Goal: Information Seeking & Learning: Understand process/instructions

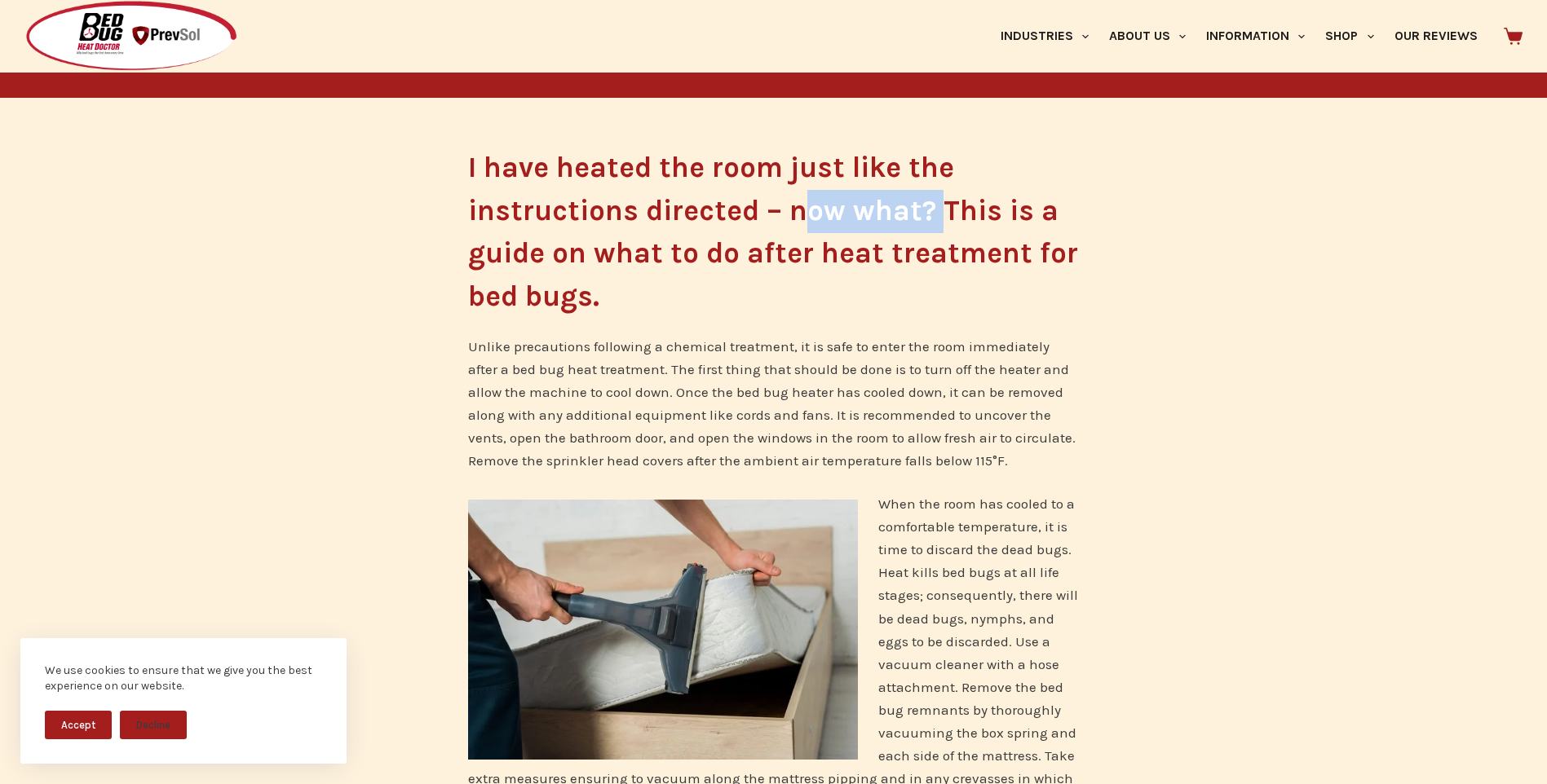
drag, startPoint x: 797, startPoint y: 211, endPoint x: 943, endPoint y: 221, distance: 146.3
click at [943, 221] on h2 "I have heated the room just like the instructions directed – now what? This is …" at bounding box center [774, 232] width 612 height 171
click at [683, 214] on h2 "I have heated the room just like the instructions directed – now what? This is …" at bounding box center [774, 232] width 612 height 171
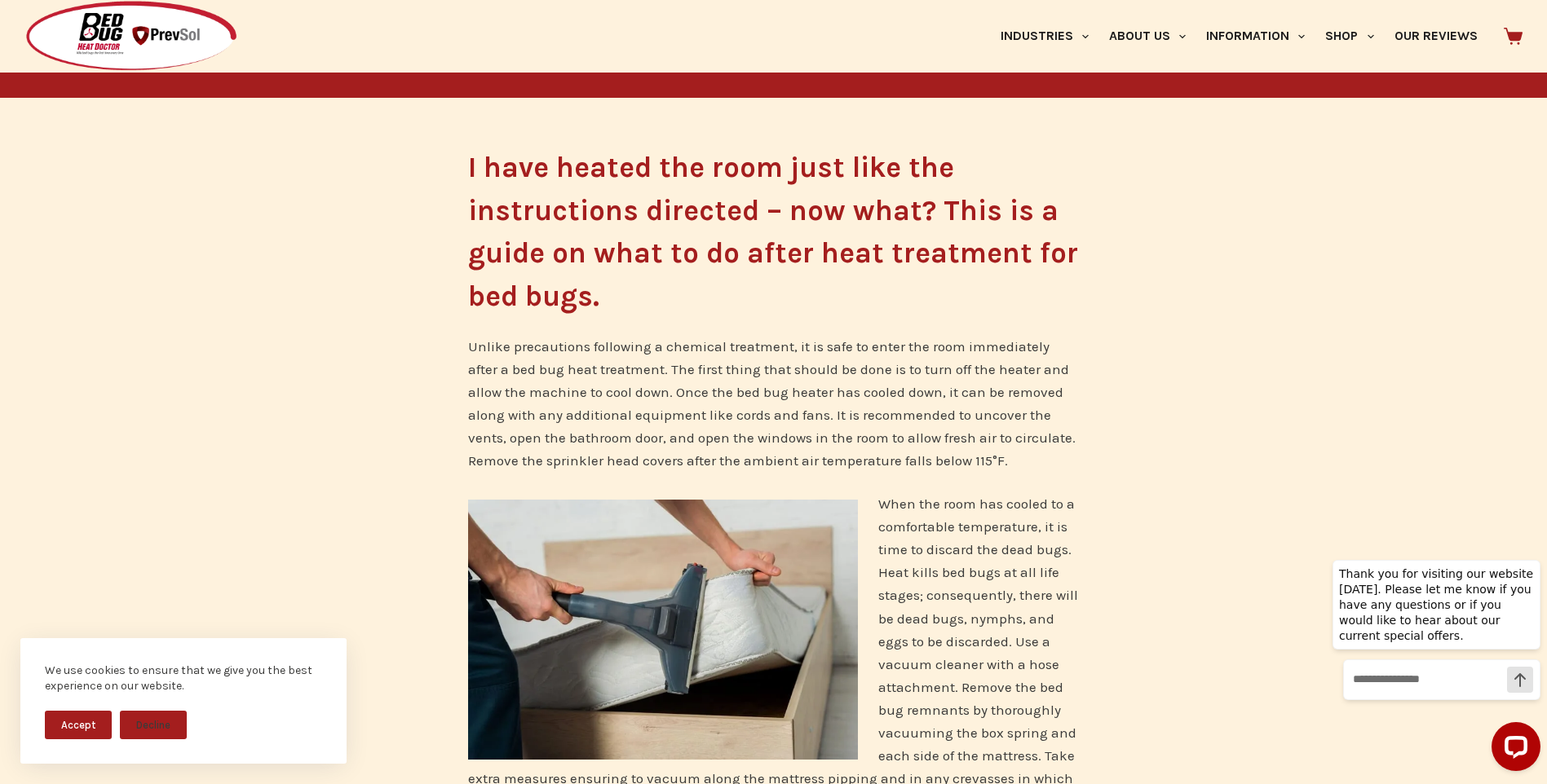
scroll to position [407, 0]
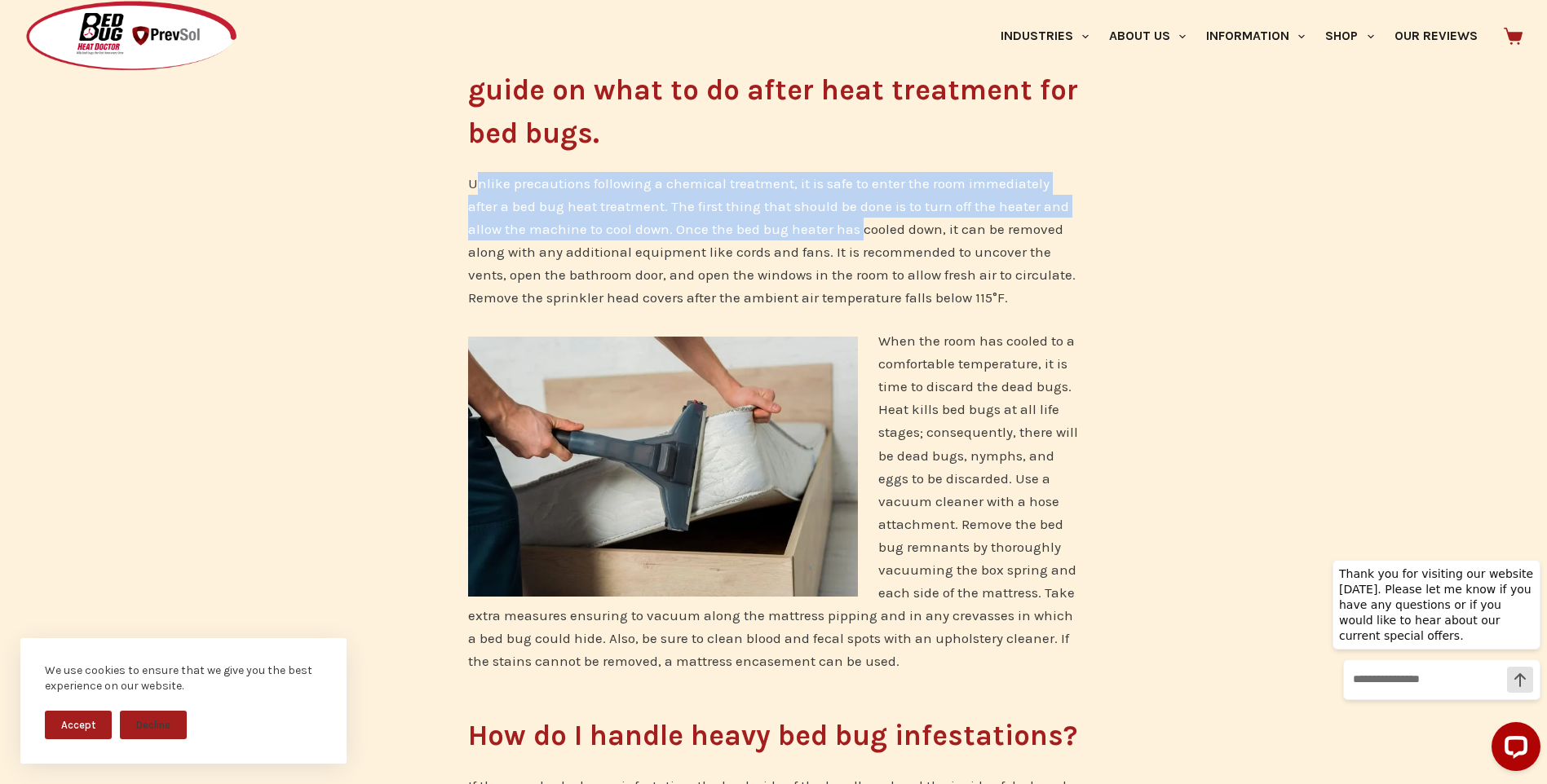
drag, startPoint x: 478, startPoint y: 184, endPoint x: 822, endPoint y: 221, distance: 346.0
click at [822, 221] on p "Unlike precautions following a chemical treatment, it is safe to enter the room…" at bounding box center [774, 240] width 612 height 137
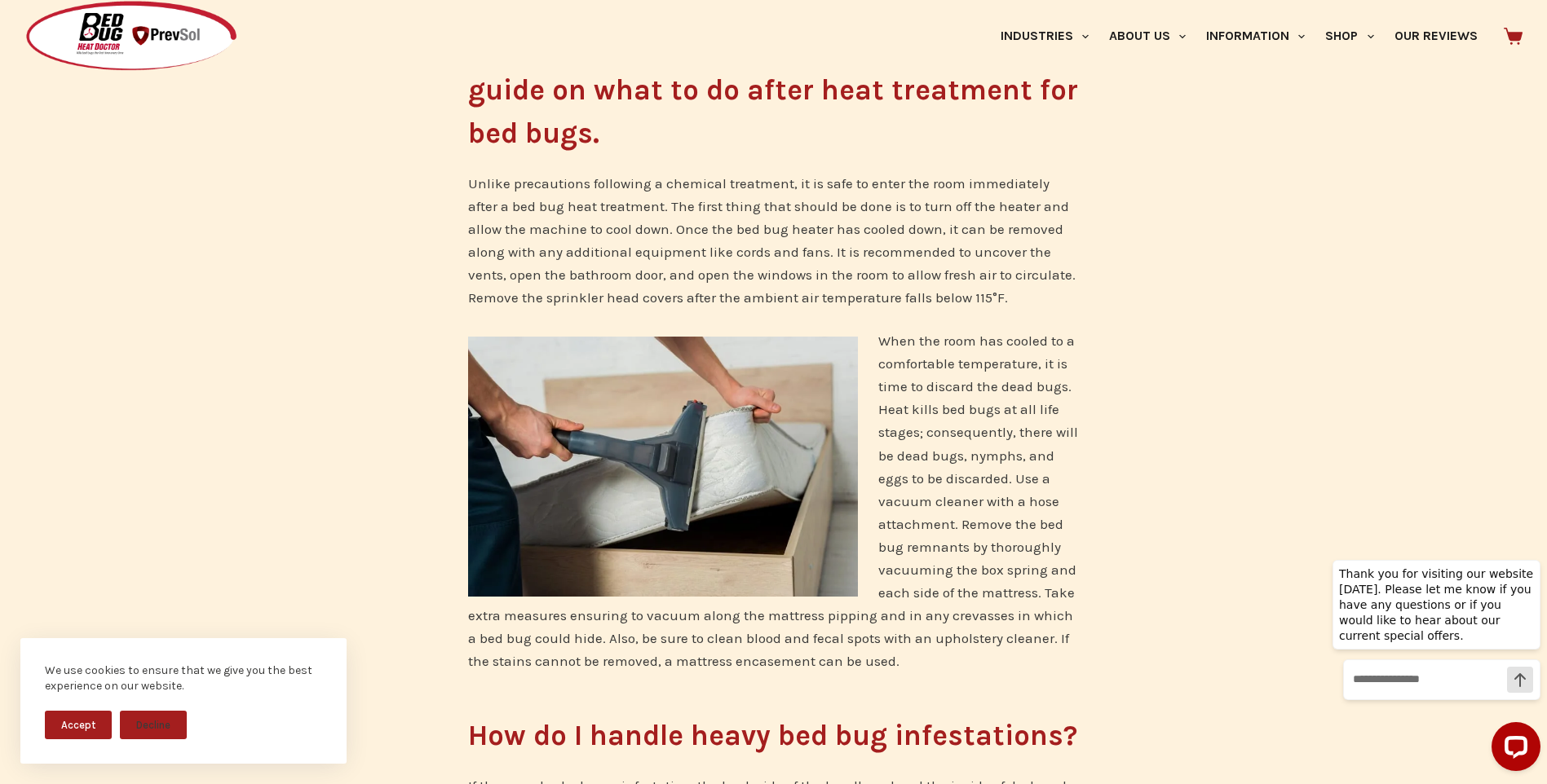
drag, startPoint x: 822, startPoint y: 221, endPoint x: 655, endPoint y: 244, distance: 168.6
click at [655, 245] on p "Unlike precautions following a chemical treatment, it is safe to enter the room…" at bounding box center [774, 240] width 612 height 137
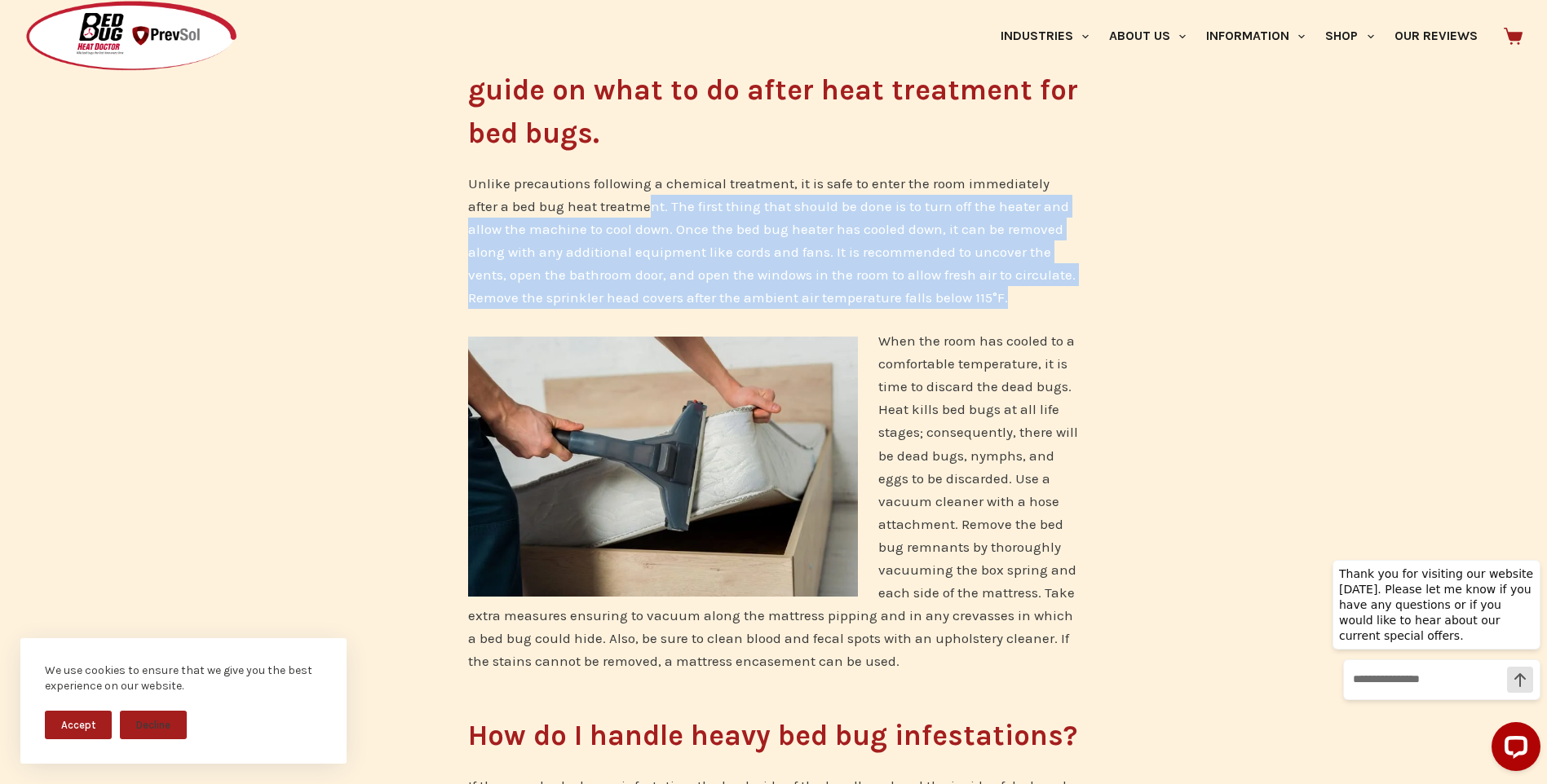
drag, startPoint x: 614, startPoint y: 207, endPoint x: 1011, endPoint y: 302, distance: 408.2
click at [1011, 302] on p "Unlike precautions following a chemical treatment, it is safe to enter the room…" at bounding box center [774, 240] width 612 height 137
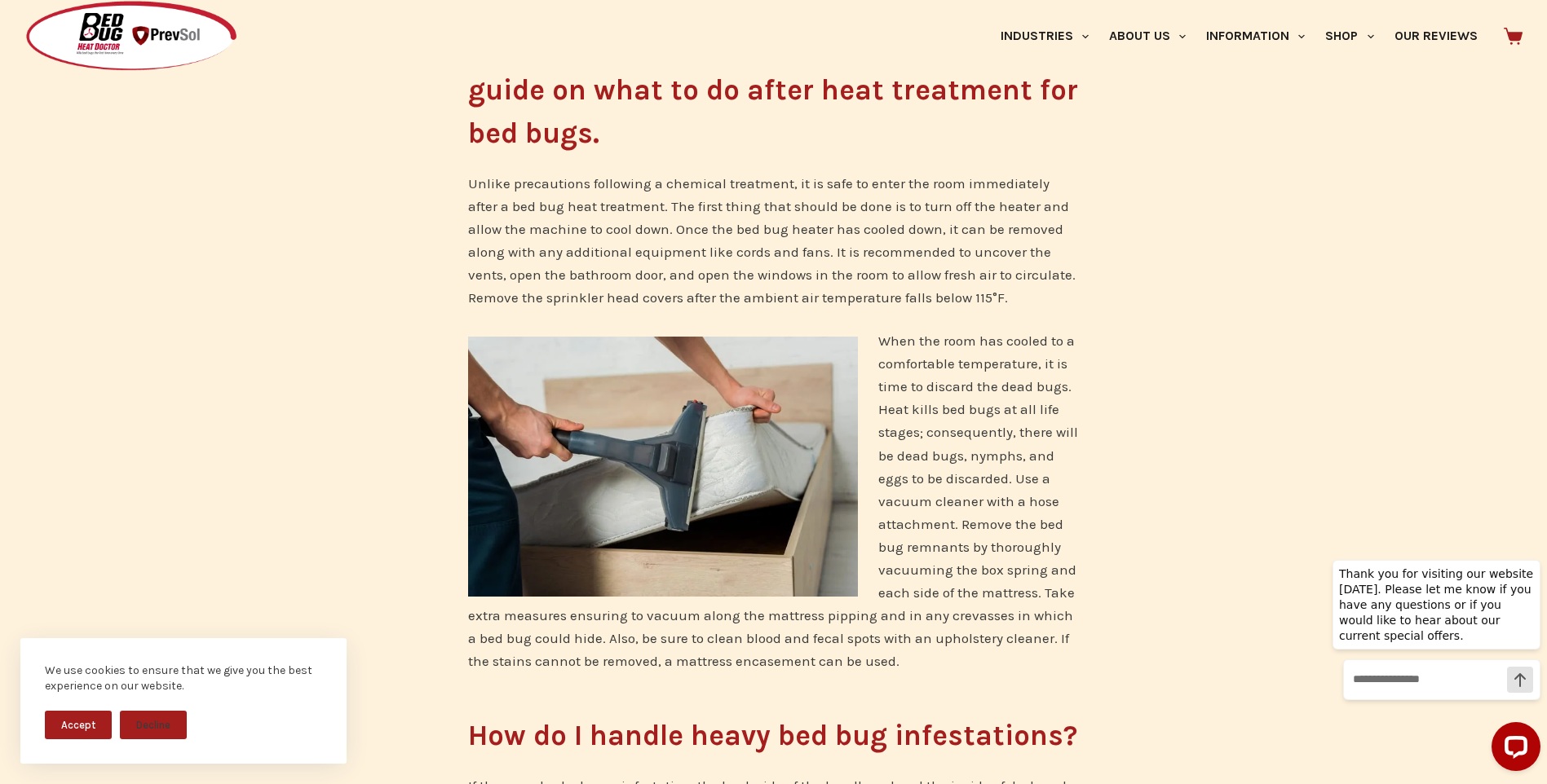
click at [573, 211] on p "Unlike precautions following a chemical treatment, it is safe to enter the room…" at bounding box center [774, 240] width 612 height 137
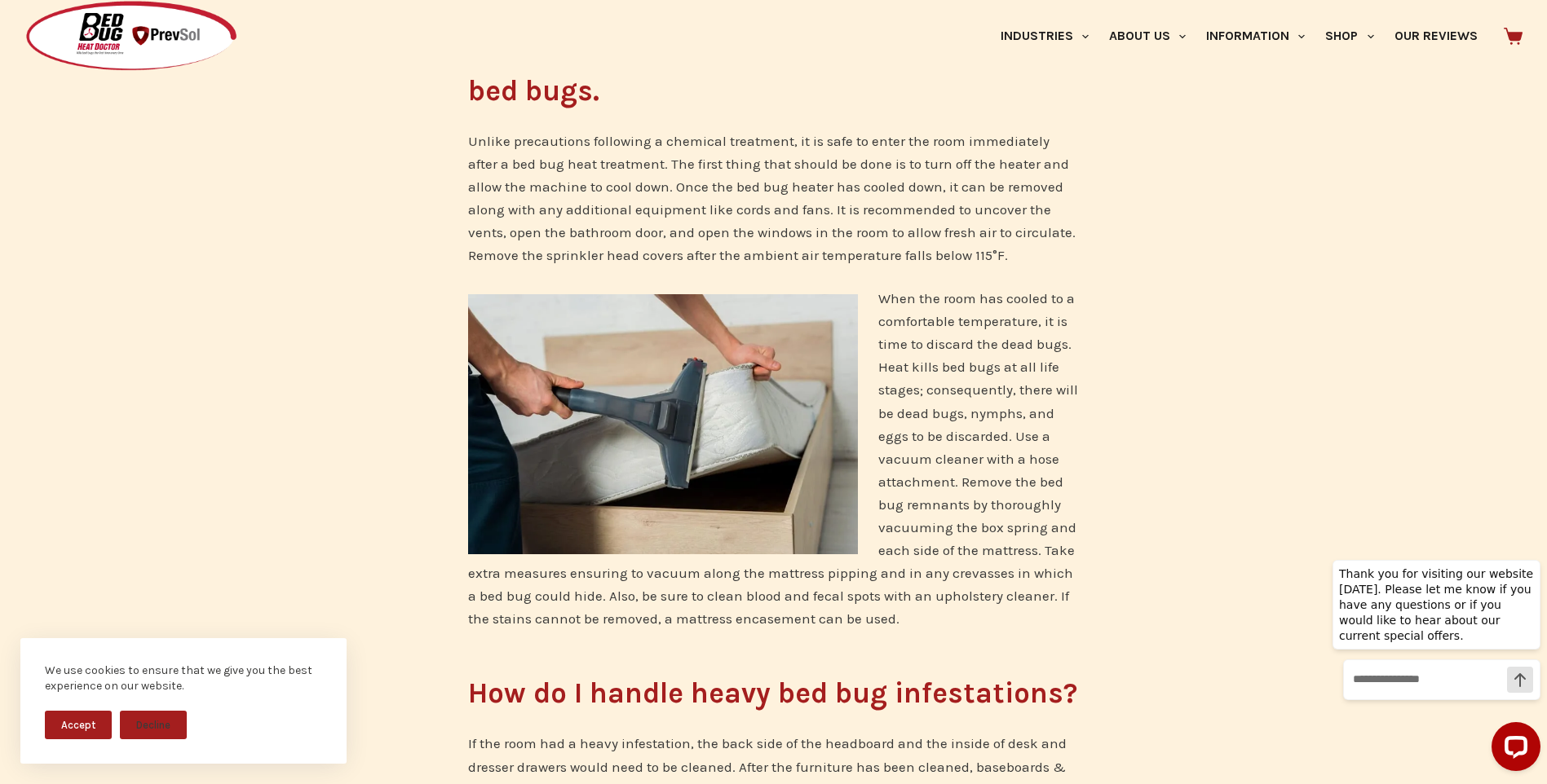
scroll to position [489, 0]
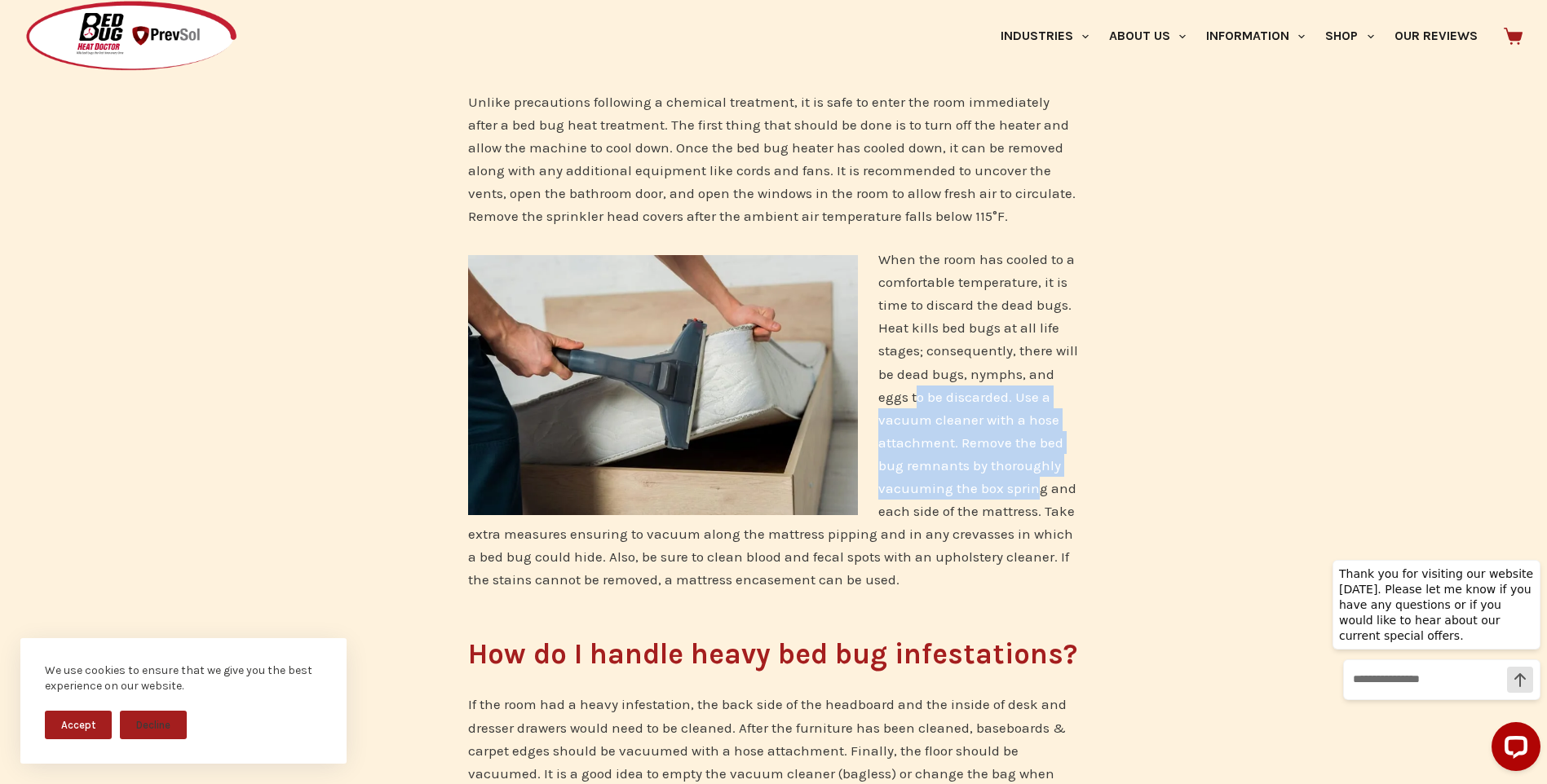
drag, startPoint x: 917, startPoint y: 395, endPoint x: 1035, endPoint y: 478, distance: 144.3
click at [1035, 478] on p "When the room has cooled to a comfortable temperature, it is time to discard th…" at bounding box center [774, 419] width 612 height 343
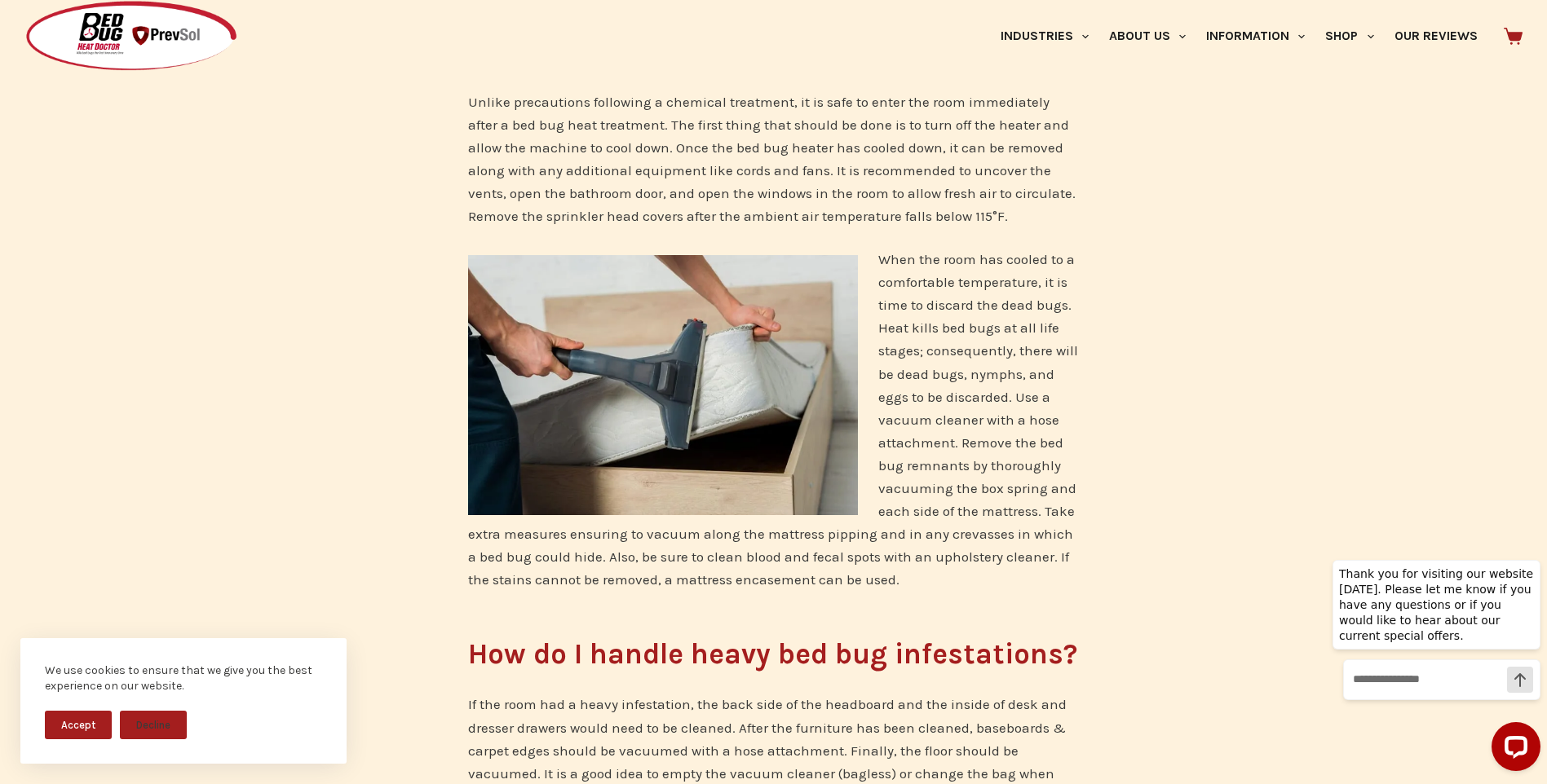
drag, startPoint x: 1035, startPoint y: 478, endPoint x: 984, endPoint y: 521, distance: 66.7
click at [984, 521] on p "When the room has cooled to a comfortable temperature, it is time to discard th…" at bounding box center [774, 419] width 612 height 343
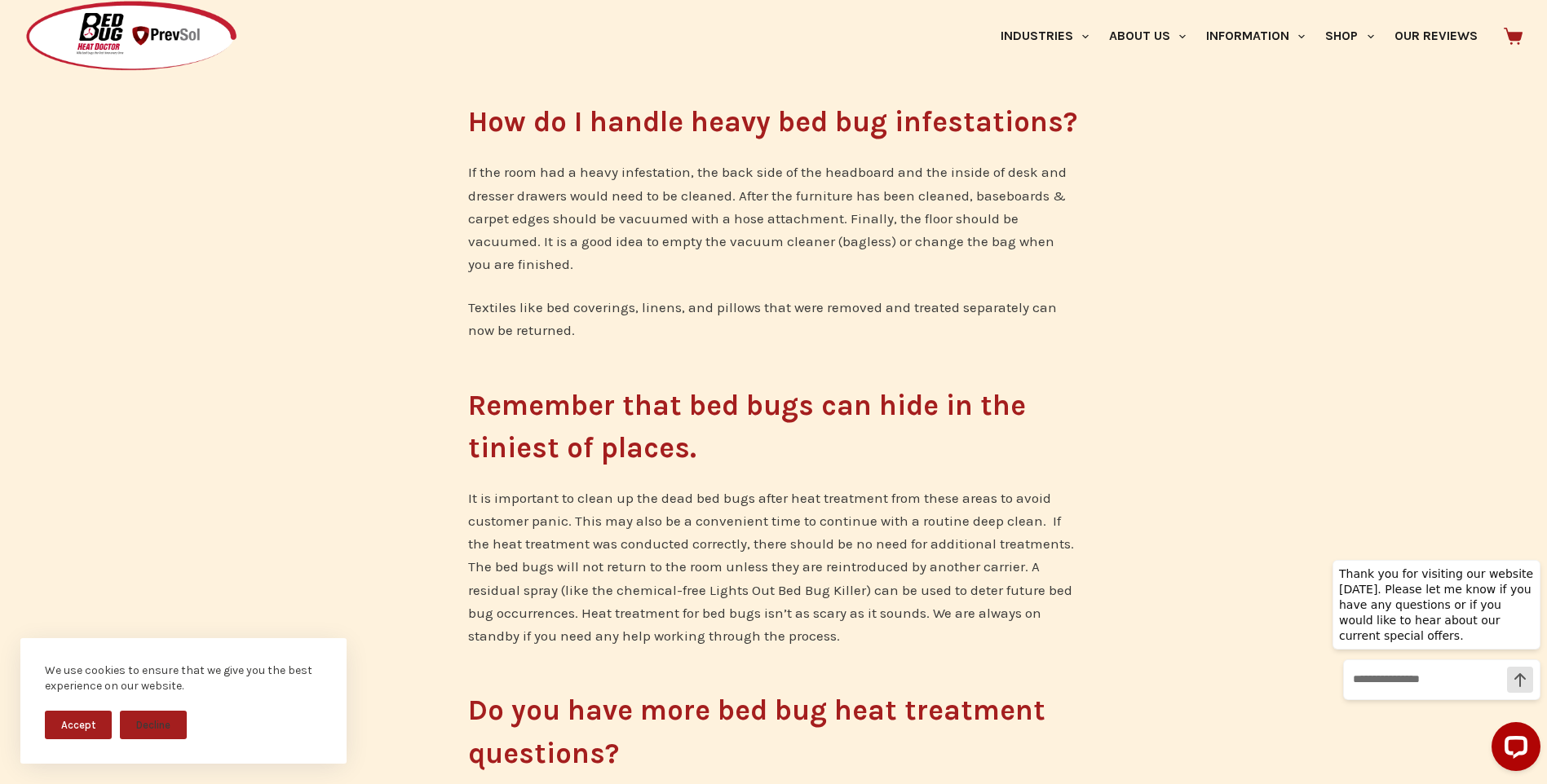
scroll to position [1060, 0]
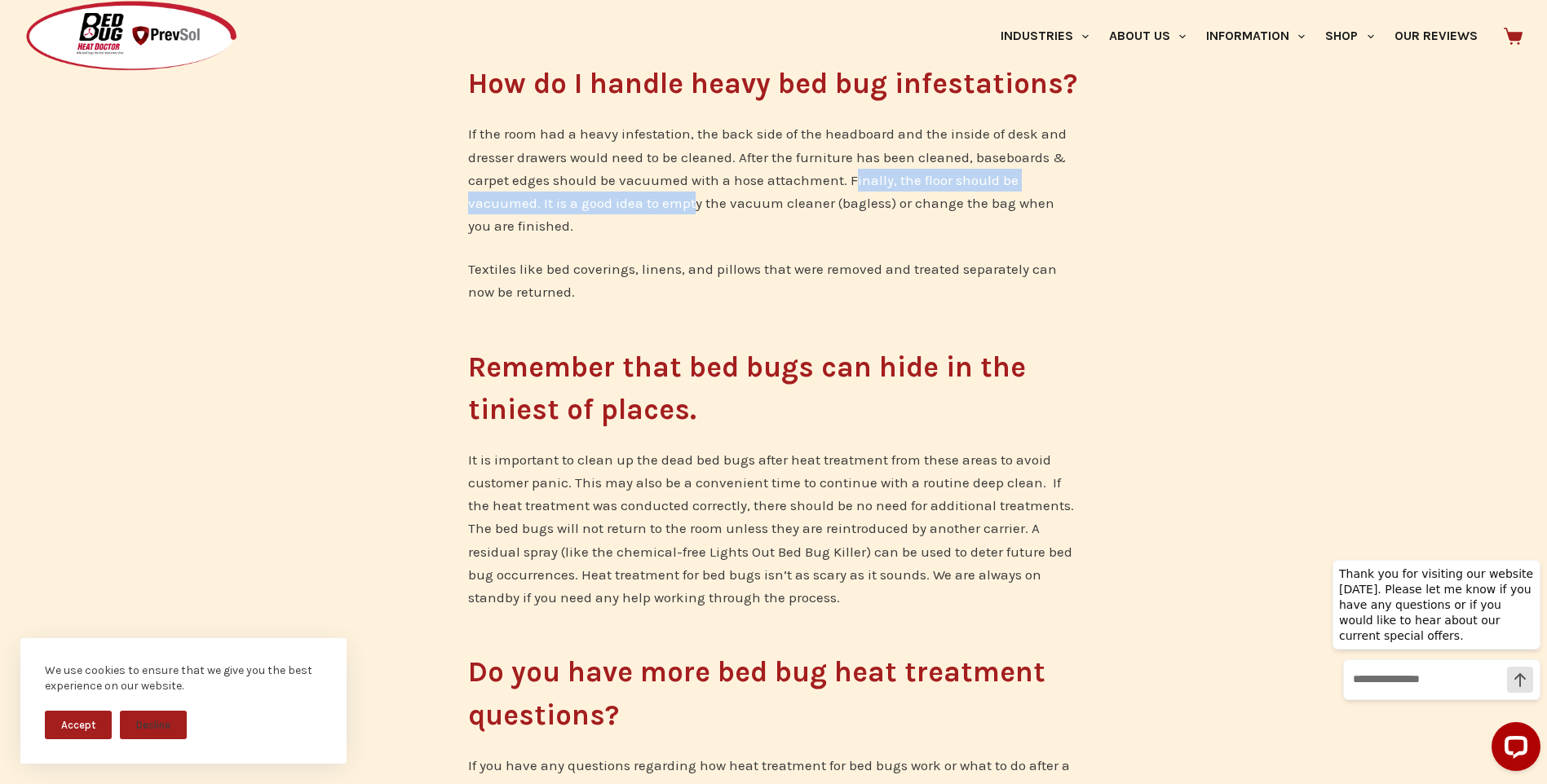
drag, startPoint x: 693, startPoint y: 199, endPoint x: 848, endPoint y: 188, distance: 155.4
click at [848, 188] on p "If the room had a heavy infestation, the back side of the headboard and the ins…" at bounding box center [774, 179] width 612 height 114
drag, startPoint x: 848, startPoint y: 188, endPoint x: 797, endPoint y: 210, distance: 55.5
click at [798, 209] on p "If the room had a heavy infestation, the back side of the headboard and the ins…" at bounding box center [774, 179] width 612 height 114
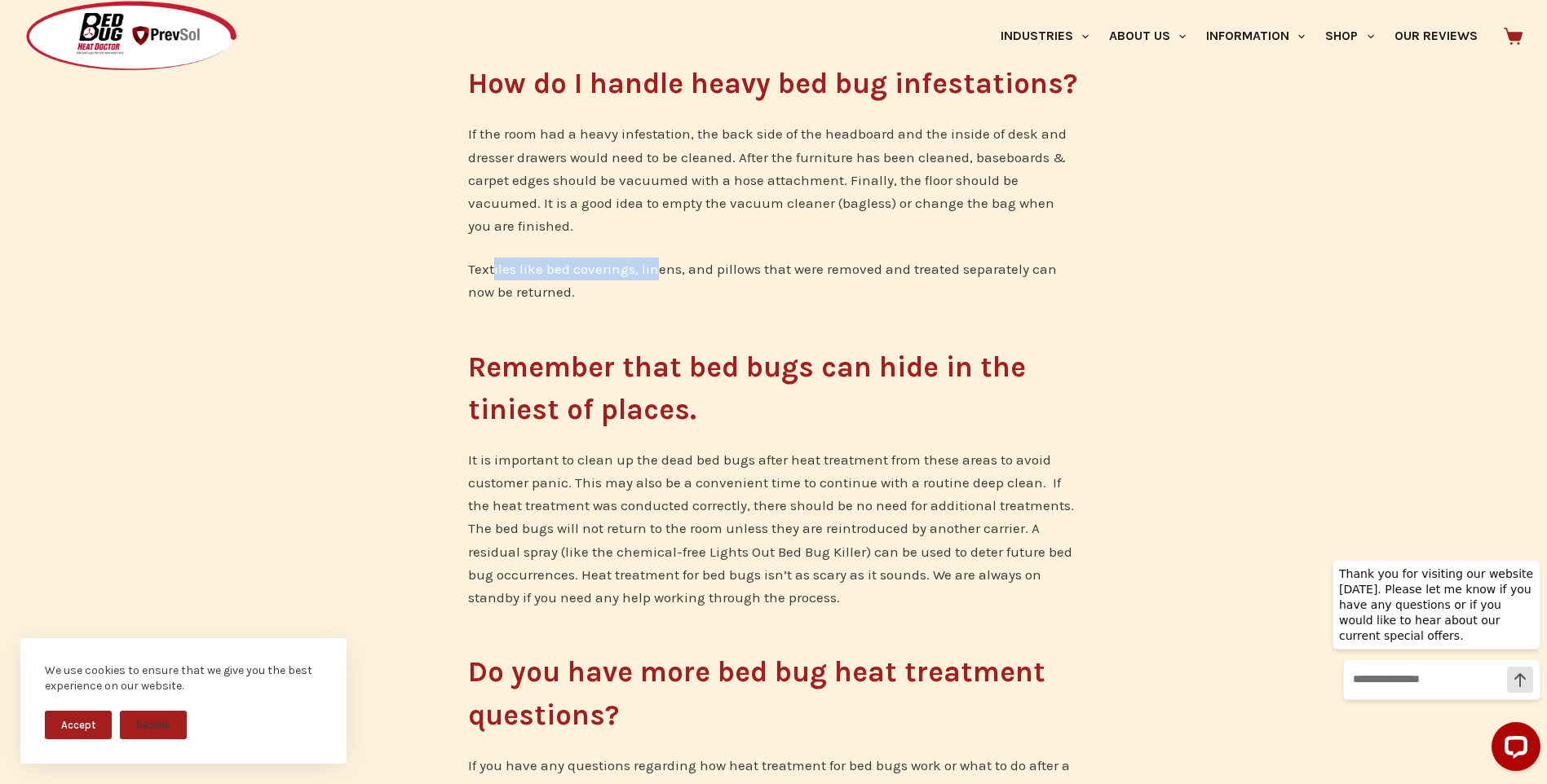
drag, startPoint x: 498, startPoint y: 274, endPoint x: 657, endPoint y: 277, distance: 159.0
click at [657, 277] on p "Textiles like bed coverings, linens, and pillows that were removed and treated …" at bounding box center [774, 280] width 612 height 45
drag, startPoint x: 657, startPoint y: 277, endPoint x: 771, endPoint y: 272, distance: 114.1
click at [771, 272] on p "Textiles like bed coverings, linens, and pillows that were removed and treated …" at bounding box center [774, 280] width 612 height 45
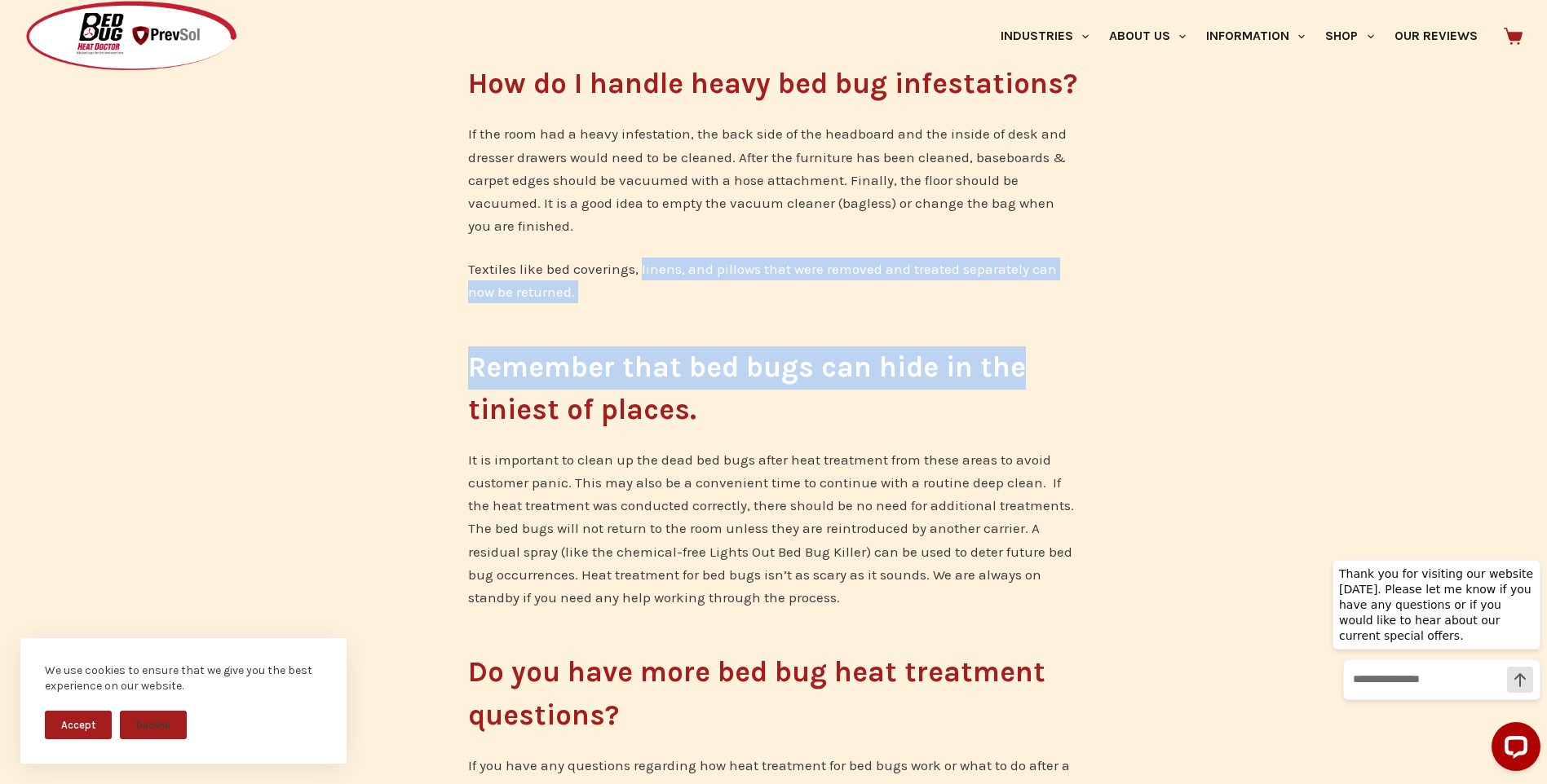
drag, startPoint x: 640, startPoint y: 272, endPoint x: 1040, endPoint y: 335, distance: 404.9
click at [1040, 335] on div "I have heated the room just like the instructions directed – now what? This is …" at bounding box center [774, 88] width 1547 height 1514
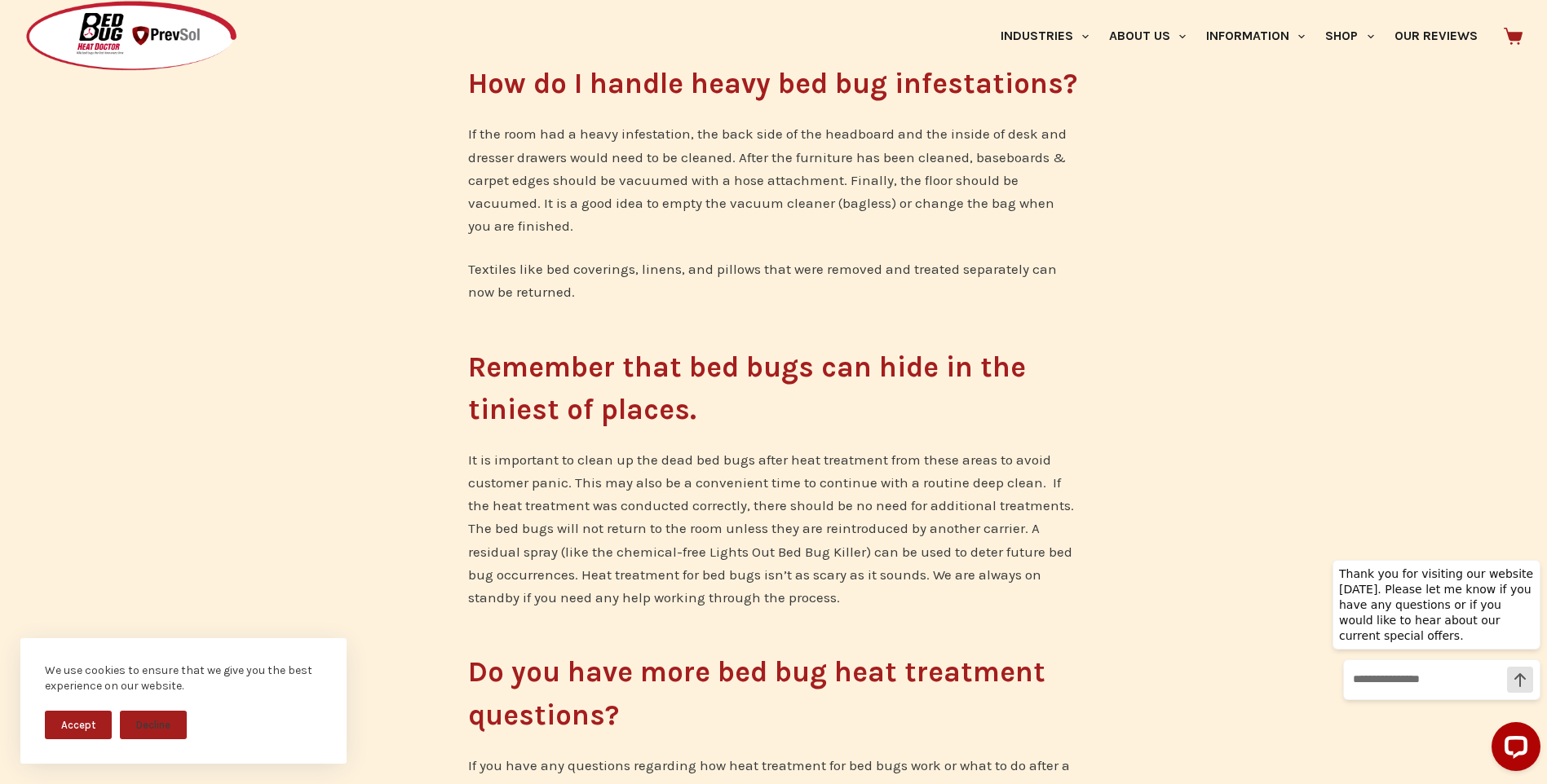
click at [595, 407] on h2 "Remember that bed bugs can hide in the tiniest of places." at bounding box center [774, 389] width 612 height 86
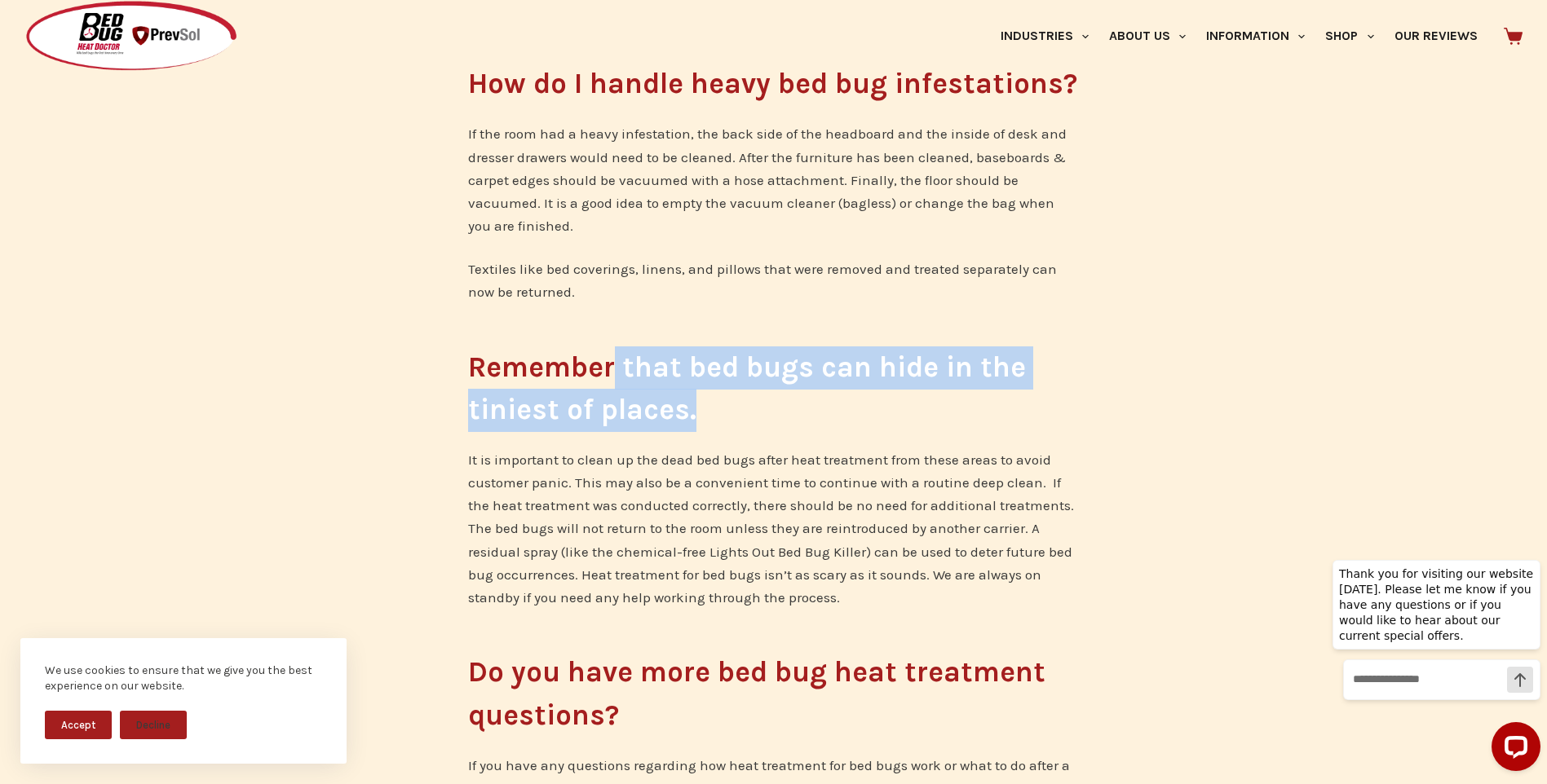
drag, startPoint x: 612, startPoint y: 371, endPoint x: 1022, endPoint y: 427, distance: 413.8
click at [1022, 427] on h2 "Remember that bed bugs can hide in the tiniest of places." at bounding box center [774, 389] width 612 height 86
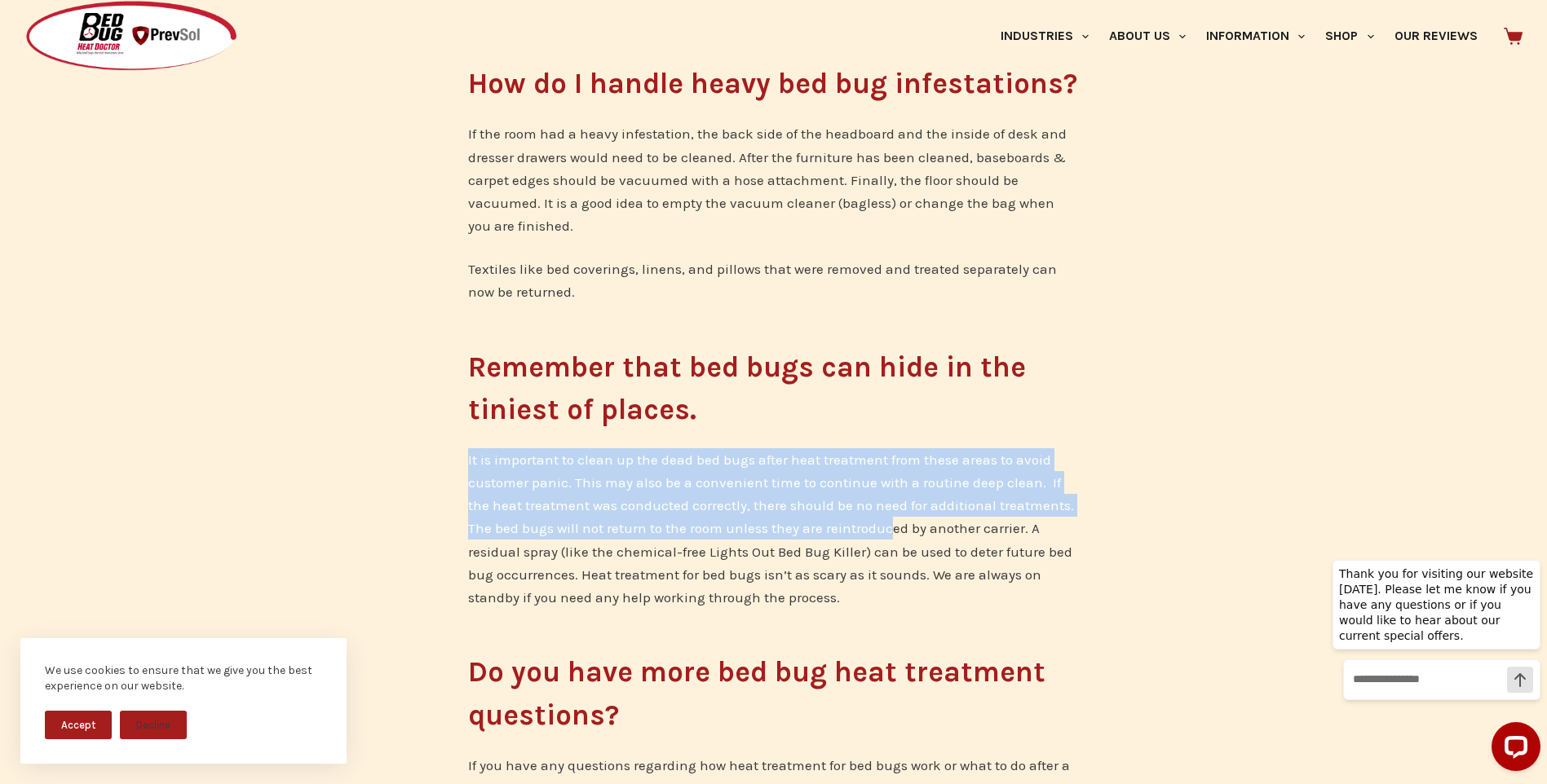
drag, startPoint x: 468, startPoint y: 459, endPoint x: 867, endPoint y: 535, distance: 406.2
click at [867, 535] on p "It is important to clean up the dead bed bugs after heat treatment from these a…" at bounding box center [774, 528] width 612 height 159
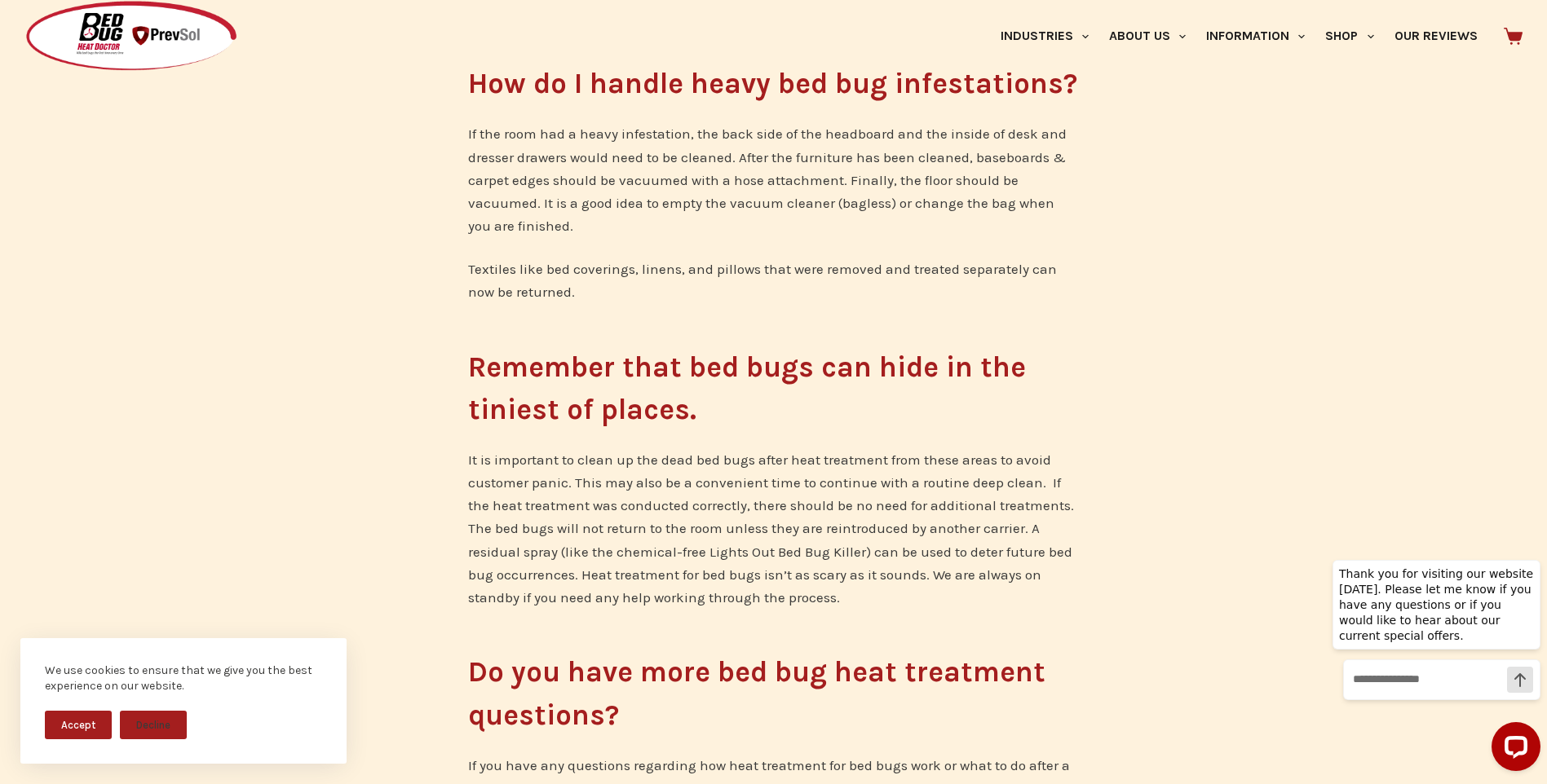
click at [658, 577] on p "It is important to clean up the dead bed bugs after heat treatment from these a…" at bounding box center [774, 528] width 612 height 159
drag, startPoint x: 592, startPoint y: 460, endPoint x: 731, endPoint y: 463, distance: 139.0
click at [731, 463] on p "It is important to clean up the dead bed bugs after heat treatment from these a…" at bounding box center [774, 528] width 612 height 159
drag, startPoint x: 731, startPoint y: 463, endPoint x: 853, endPoint y: 517, distance: 133.4
click at [853, 517] on p "It is important to clean up the dead bed bugs after heat treatment from these a…" at bounding box center [774, 528] width 612 height 159
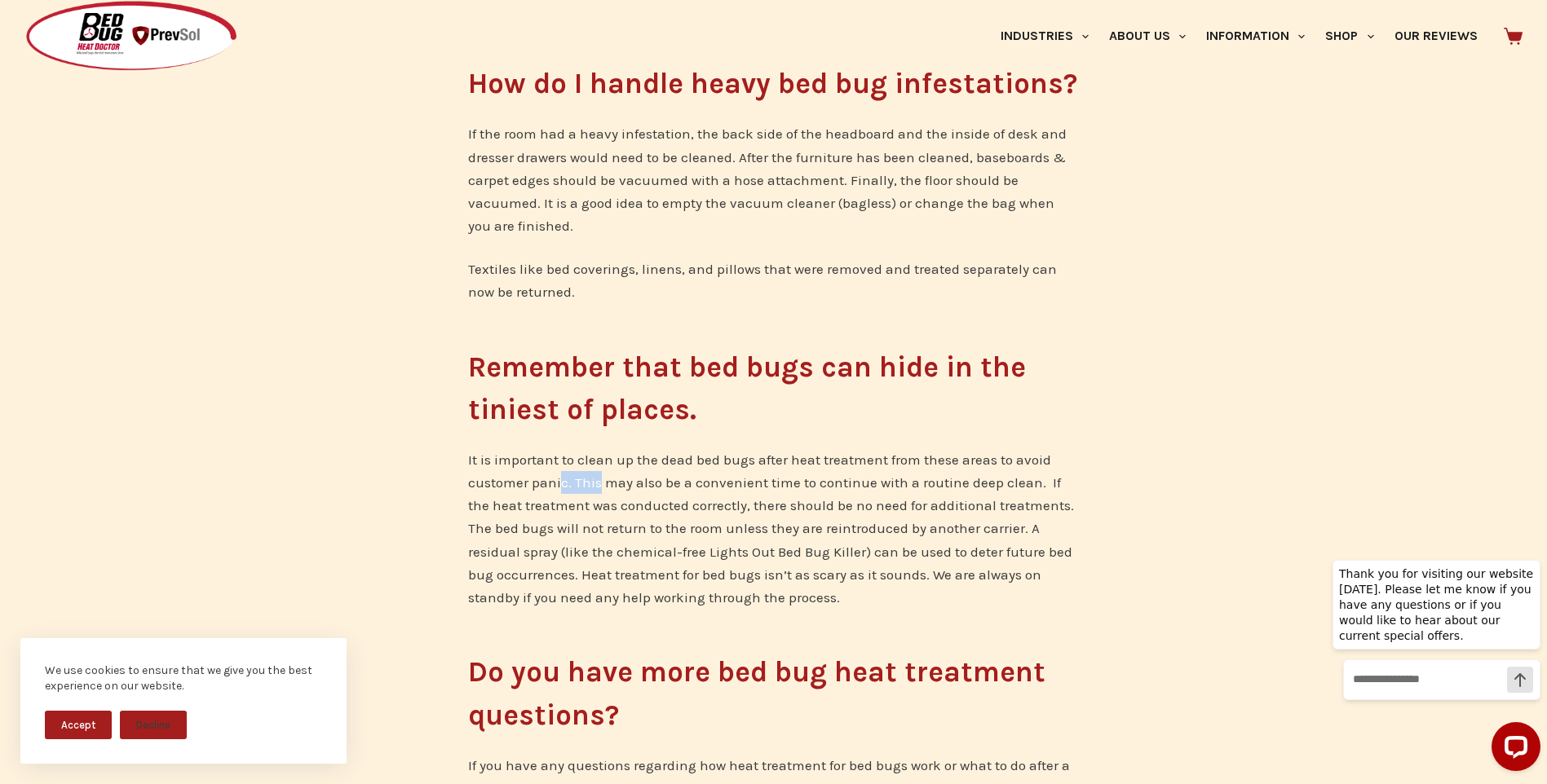
drag, startPoint x: 559, startPoint y: 480, endPoint x: 614, endPoint y: 480, distance: 55.0
click at [614, 480] on p "It is important to clean up the dead bed bugs after heat treatment from these a…" at bounding box center [774, 528] width 612 height 159
drag, startPoint x: 614, startPoint y: 480, endPoint x: 858, endPoint y: 520, distance: 247.3
click at [858, 520] on p "It is important to clean up the dead bed bugs after heat treatment from these a…" at bounding box center [774, 528] width 612 height 159
drag, startPoint x: 576, startPoint y: 497, endPoint x: 606, endPoint y: 497, distance: 30.0
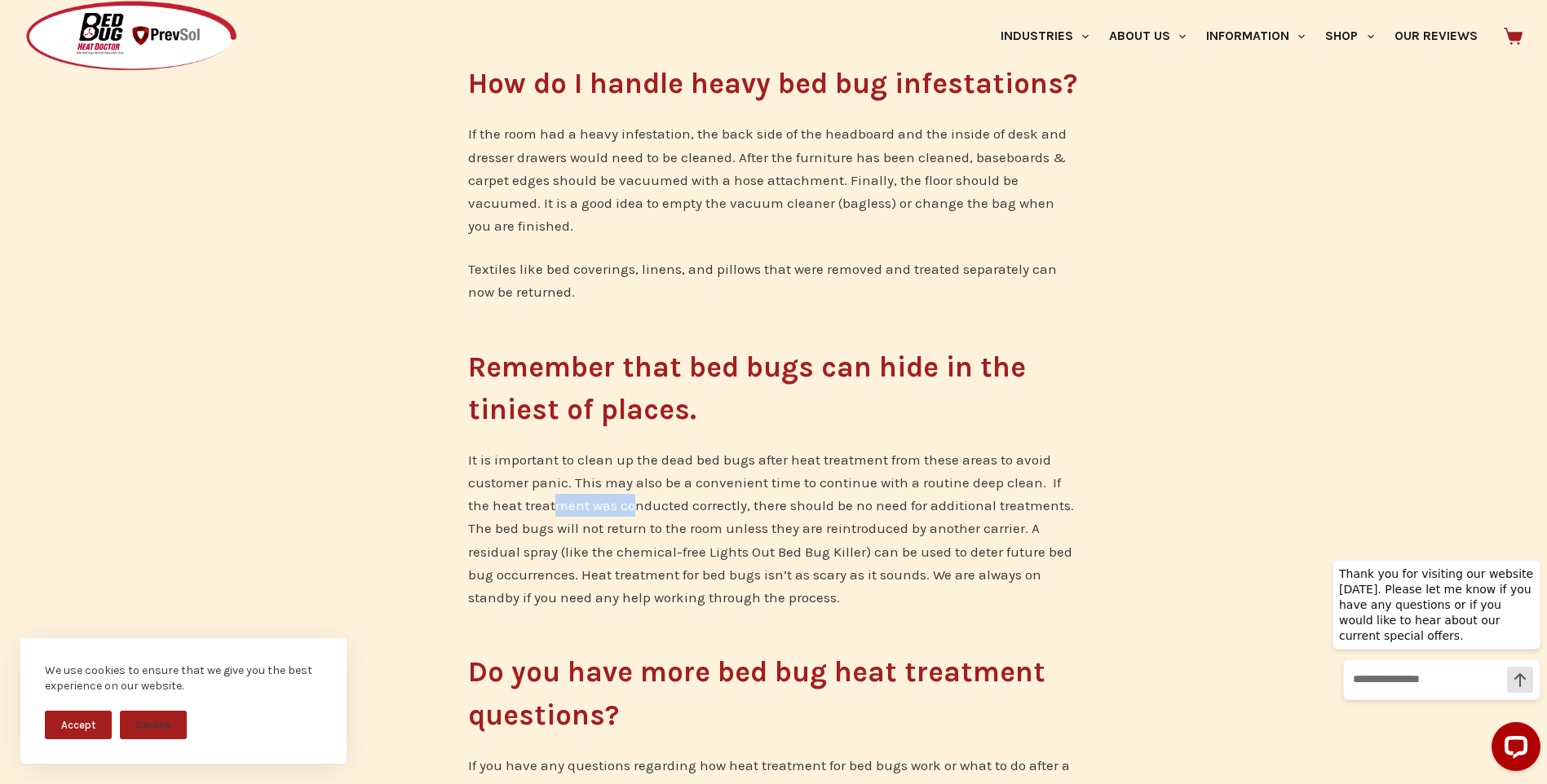
click at [606, 497] on p "It is important to clean up the dead bed bugs after heat treatment from these a…" at bounding box center [774, 528] width 612 height 159
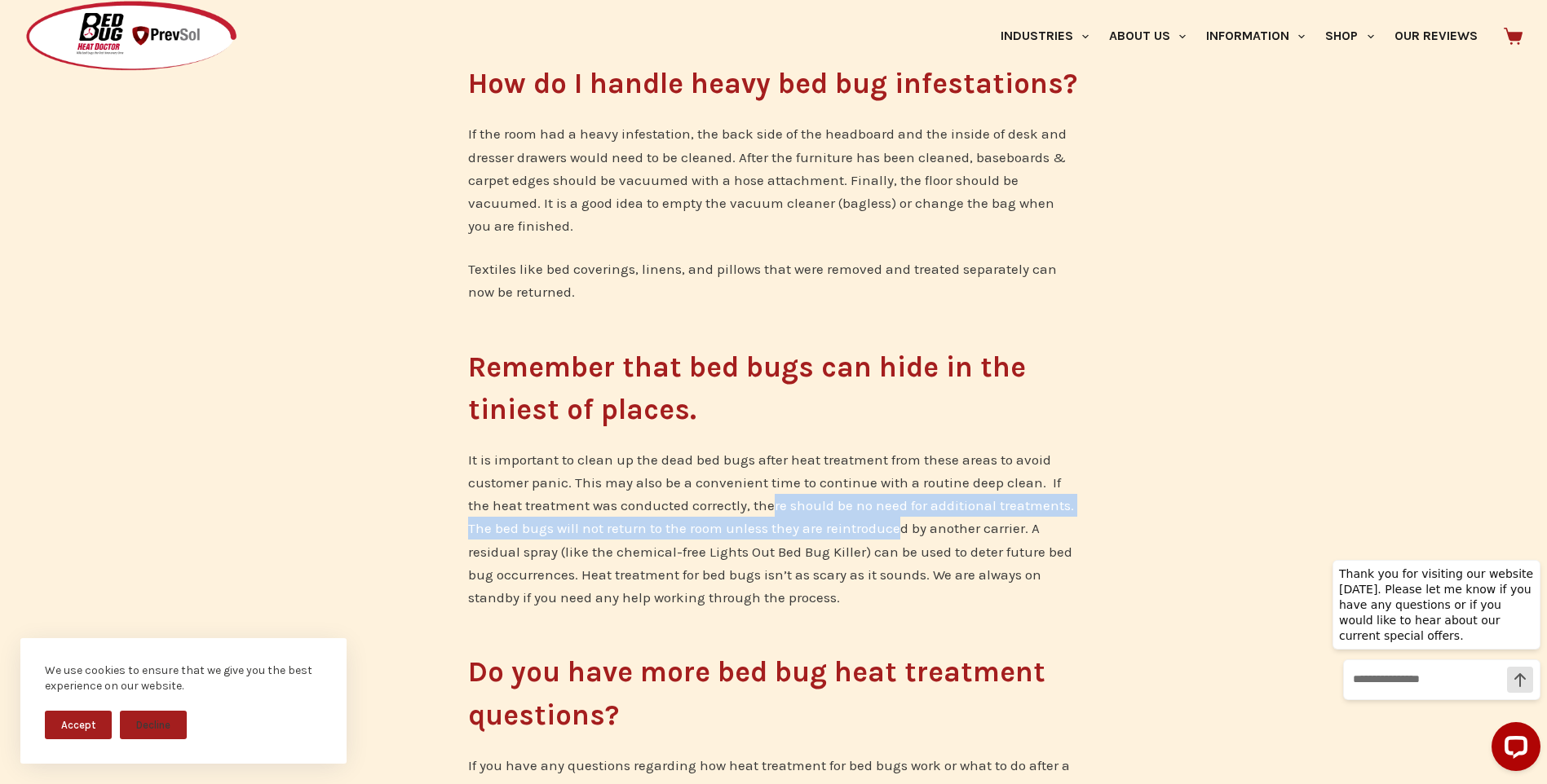
drag, startPoint x: 606, startPoint y: 497, endPoint x: 938, endPoint y: 520, distance: 332.8
click at [938, 520] on p "It is important to clean up the dead bed bugs after heat treatment from these a…" at bounding box center [774, 528] width 612 height 159
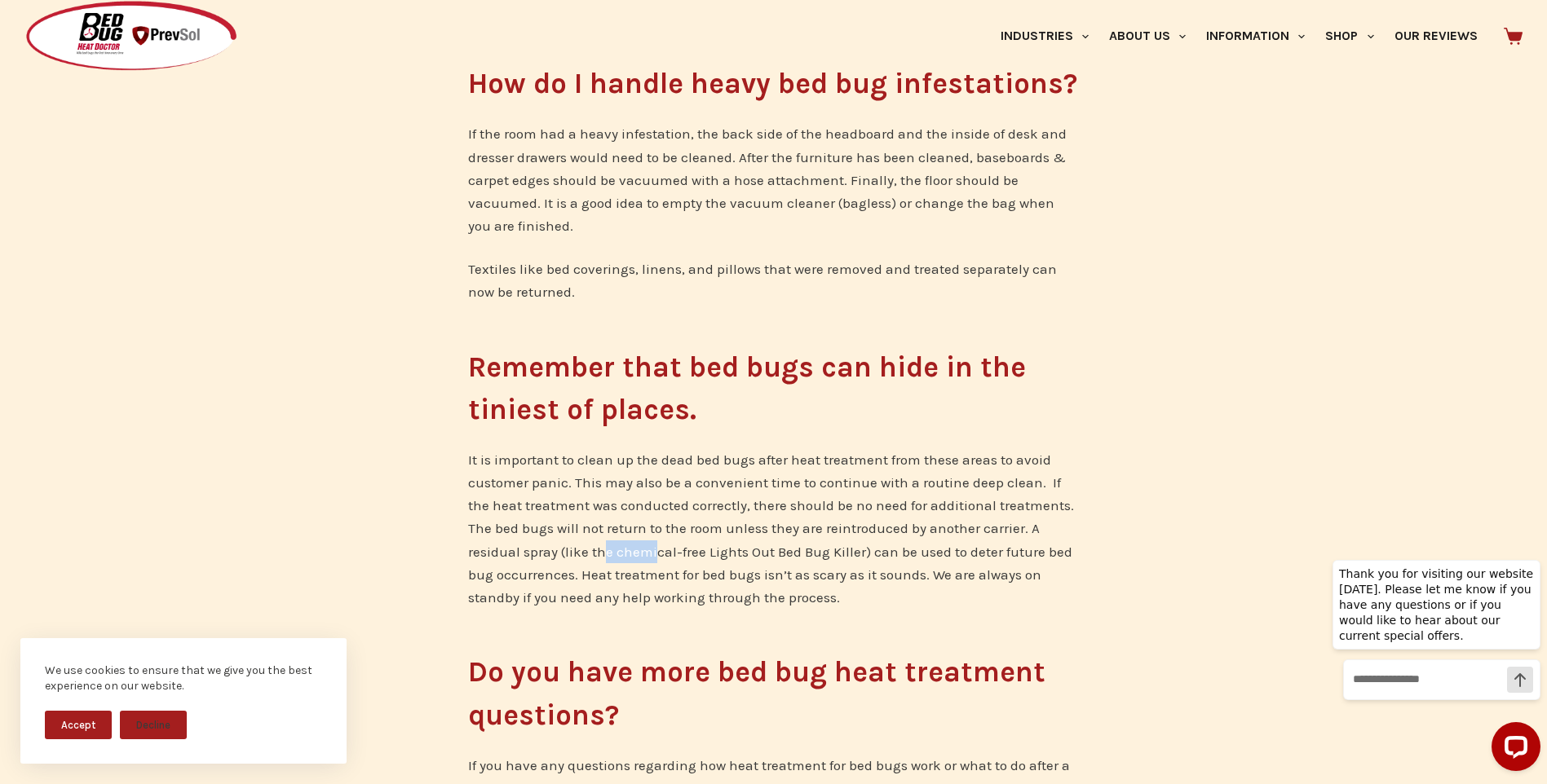
drag, startPoint x: 550, startPoint y: 551, endPoint x: 626, endPoint y: 550, distance: 76.0
click at [626, 550] on p "It is important to clean up the dead bed bugs after heat treatment from these a…" at bounding box center [774, 528] width 612 height 159
drag, startPoint x: 897, startPoint y: 555, endPoint x: 912, endPoint y: 554, distance: 15.0
click at [912, 554] on p "It is important to clean up the dead bed bugs after heat treatment from these a…" at bounding box center [774, 528] width 612 height 159
drag, startPoint x: 527, startPoint y: 549, endPoint x: 656, endPoint y: 552, distance: 129.0
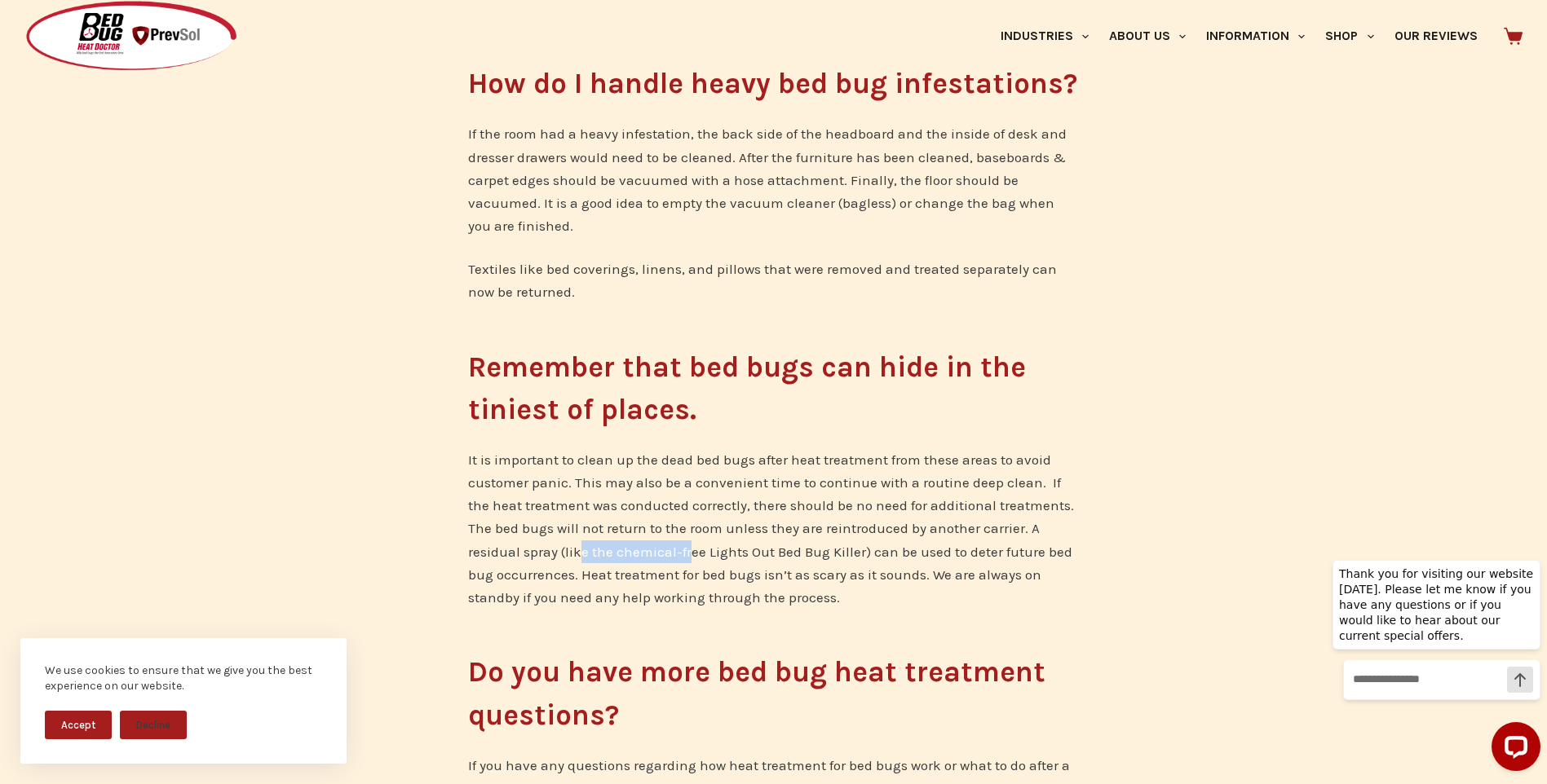
click at [656, 552] on p "It is important to clean up the dead bed bugs after heat treatment from these a…" at bounding box center [774, 528] width 612 height 159
drag, startPoint x: 656, startPoint y: 552, endPoint x: 901, endPoint y: 554, distance: 245.0
click at [901, 554] on p "It is important to clean up the dead bed bugs after heat treatment from these a…" at bounding box center [774, 528] width 612 height 159
drag, startPoint x: 901, startPoint y: 554, endPoint x: 1020, endPoint y: 562, distance: 119.3
click at [1020, 562] on p "It is important to clean up the dead bed bugs after heat treatment from these a…" at bounding box center [774, 528] width 612 height 159
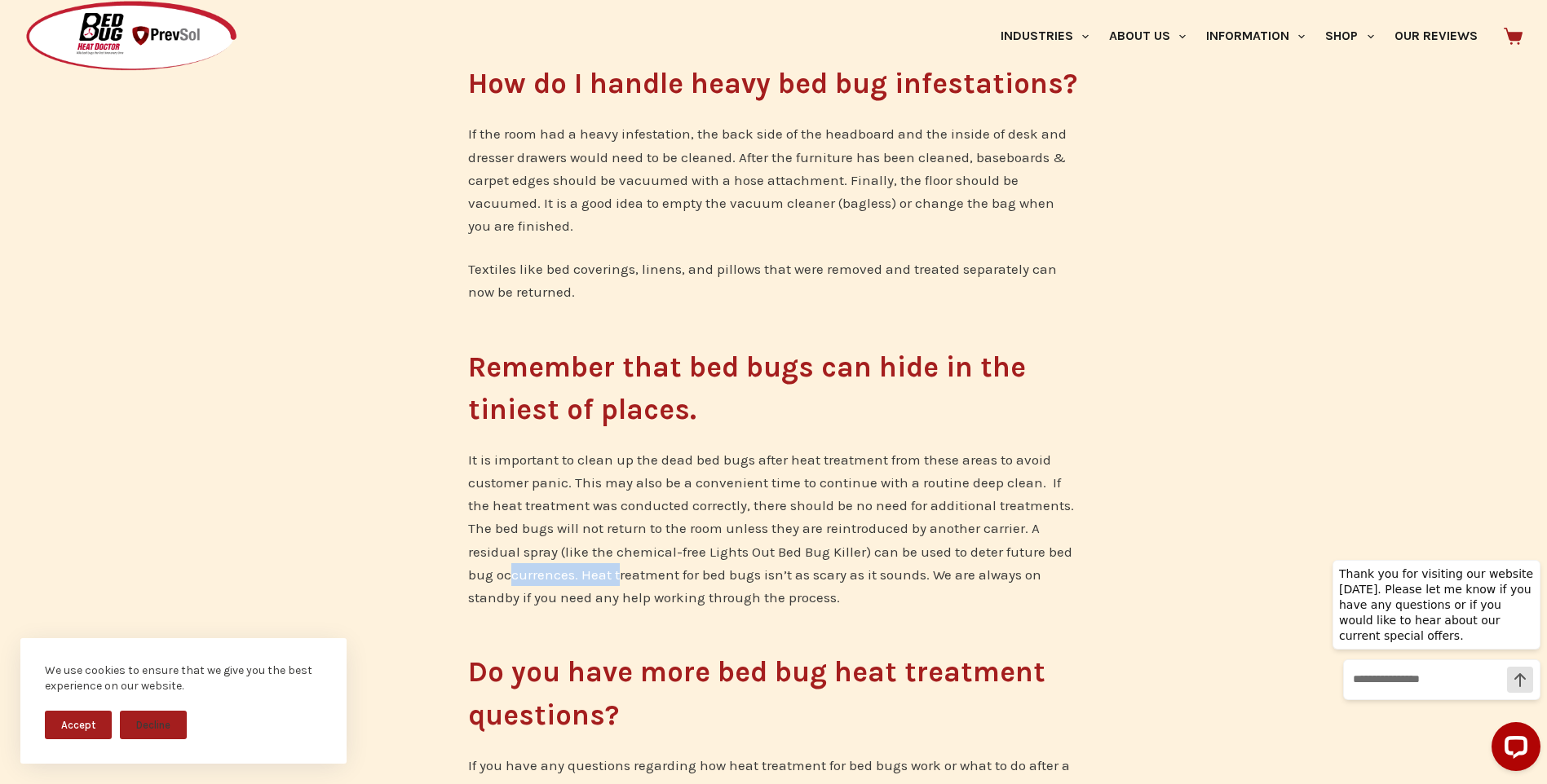
drag, startPoint x: 482, startPoint y: 577, endPoint x: 604, endPoint y: 571, distance: 122.1
click at [604, 571] on p "It is important to clean up the dead bed bugs after heat treatment from these a…" at bounding box center [774, 528] width 612 height 159
drag, startPoint x: 604, startPoint y: 571, endPoint x: 808, endPoint y: 577, distance: 204.1
click at [808, 577] on p "It is important to clean up the dead bed bugs after heat treatment from these a…" at bounding box center [774, 528] width 612 height 159
drag, startPoint x: 808, startPoint y: 577, endPoint x: 986, endPoint y: 576, distance: 178.0
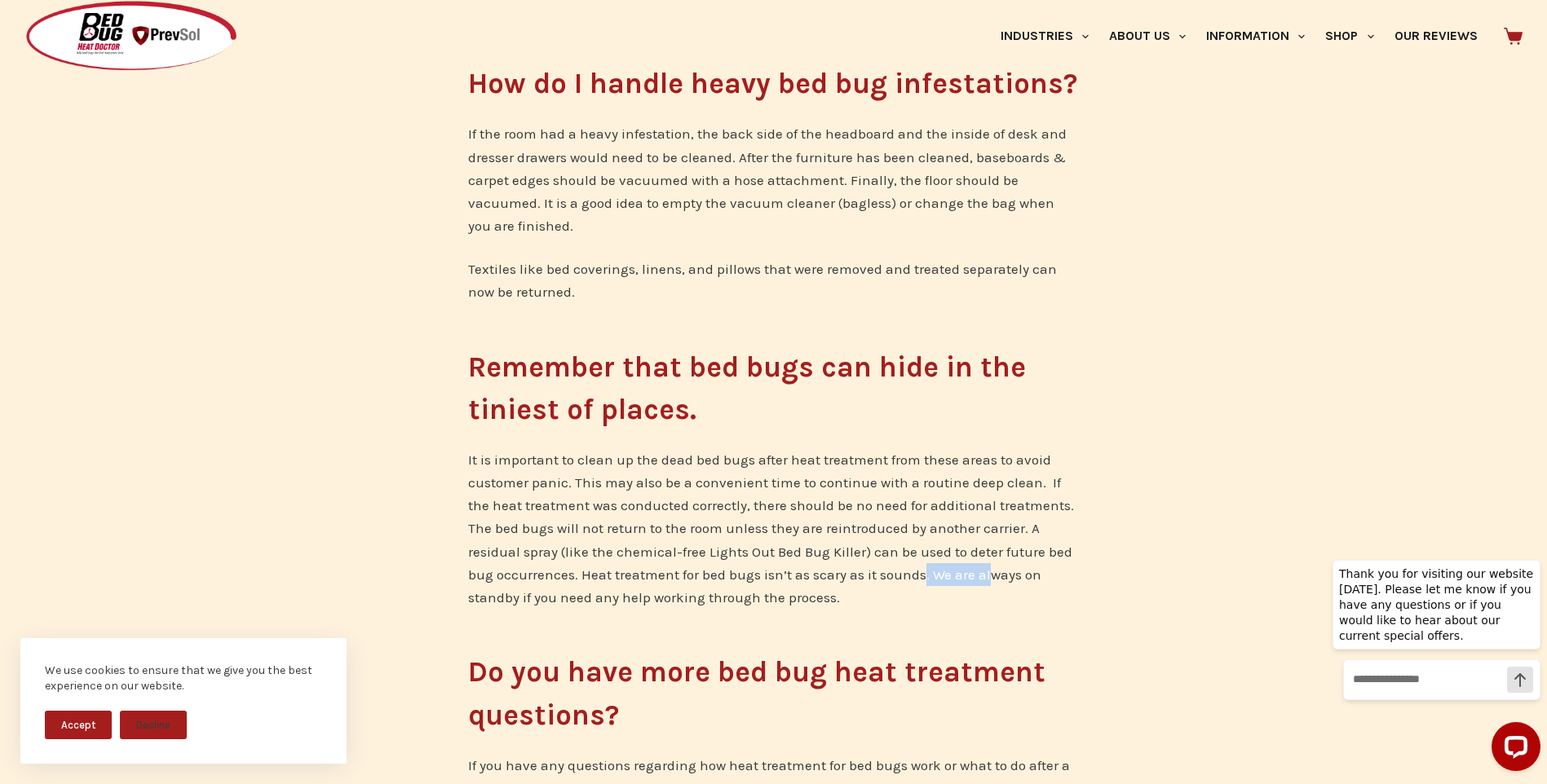
click at [986, 576] on p "It is important to clean up the dead bed bugs after heat treatment from these a…" at bounding box center [774, 528] width 612 height 159
drag, startPoint x: 986, startPoint y: 576, endPoint x: 972, endPoint y: 601, distance: 28.7
click at [972, 601] on p "It is important to clean up the dead bed bugs after heat treatment from these a…" at bounding box center [774, 528] width 612 height 159
click at [665, 576] on p "It is important to clean up the dead bed bugs after heat treatment from these a…" at bounding box center [774, 528] width 612 height 159
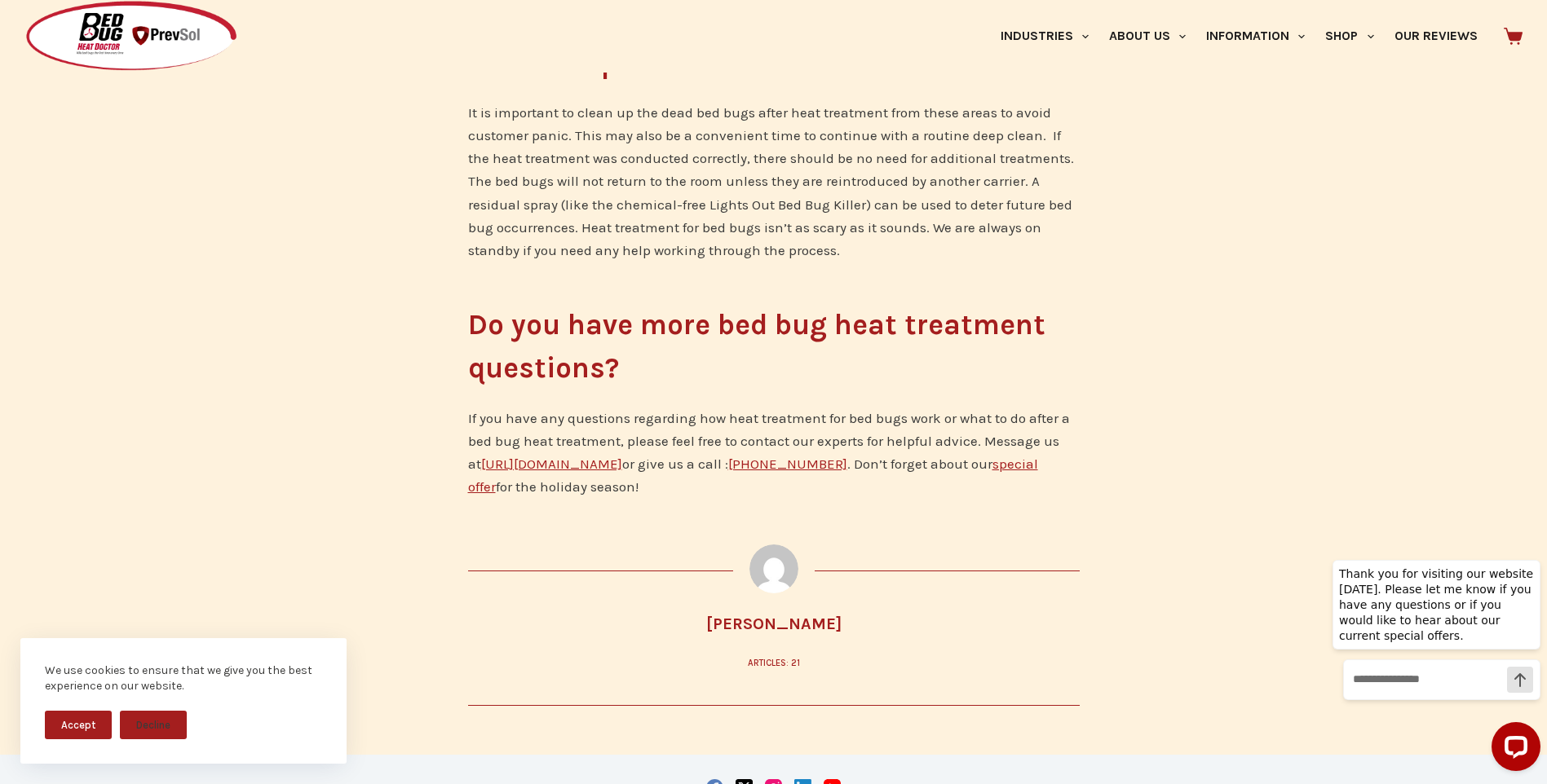
scroll to position [1549, 0]
